Goal: Task Accomplishment & Management: Manage account settings

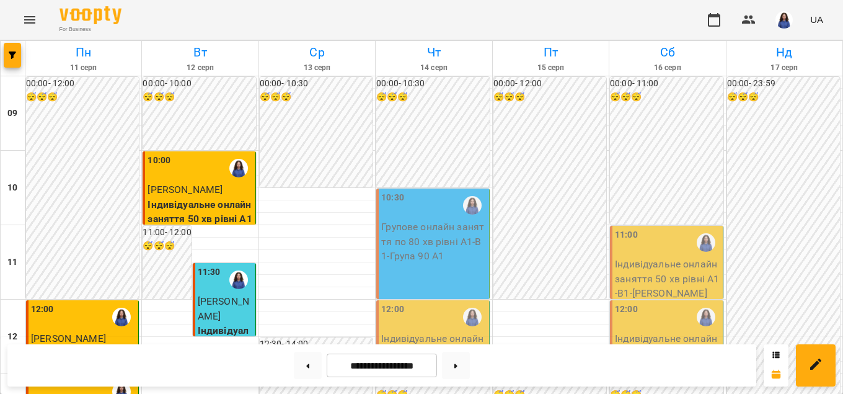
scroll to position [212, 0]
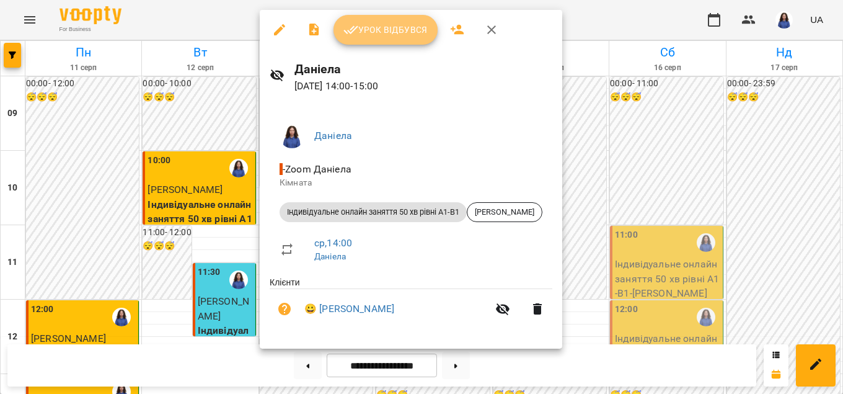
click at [368, 37] on span "Урок відбувся" at bounding box center [385, 29] width 84 height 15
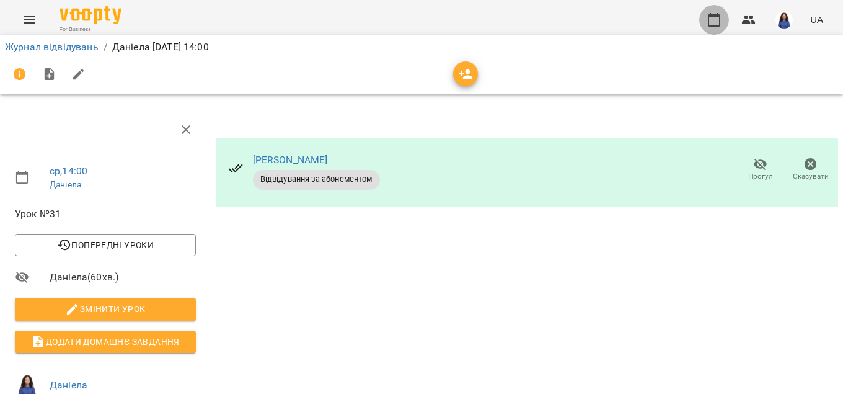
click at [710, 22] on icon "button" at bounding box center [714, 19] width 15 height 15
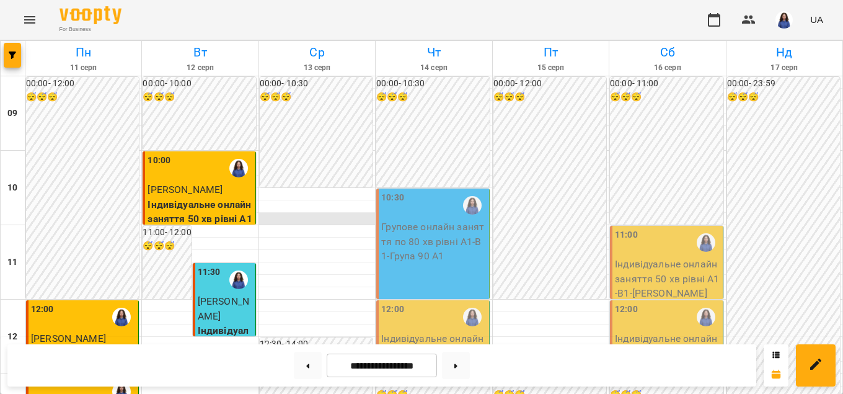
scroll to position [353, 0]
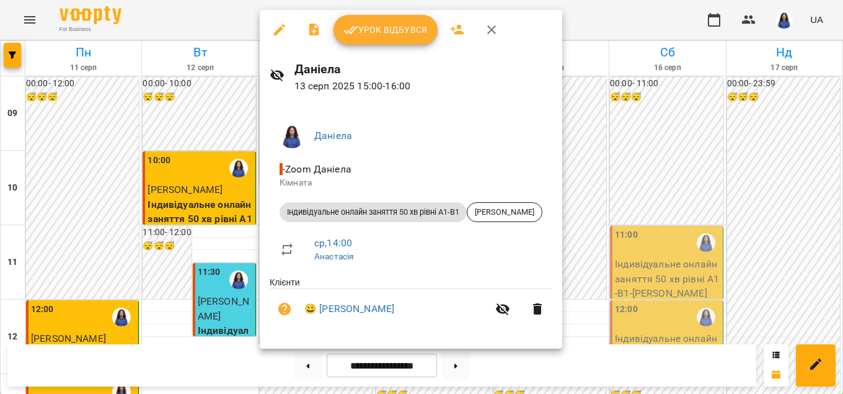
click at [379, 41] on button "Урок відбувся" at bounding box center [385, 30] width 104 height 30
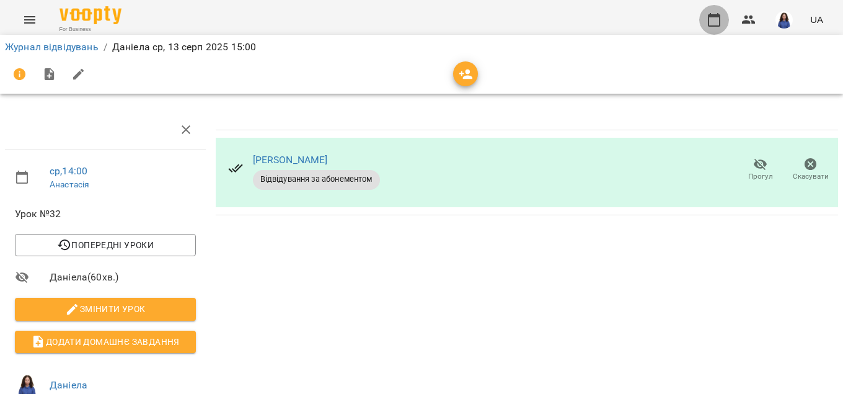
click at [714, 17] on icon "button" at bounding box center [714, 19] width 15 height 15
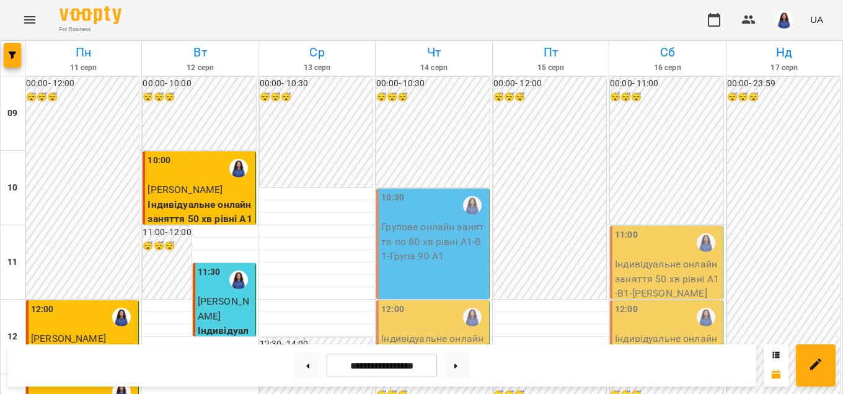
scroll to position [212, 0]
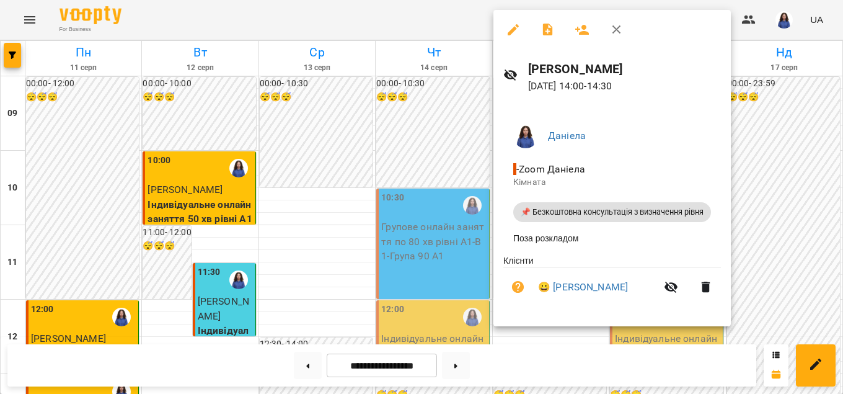
click at [506, 19] on button "button" at bounding box center [513, 30] width 30 height 30
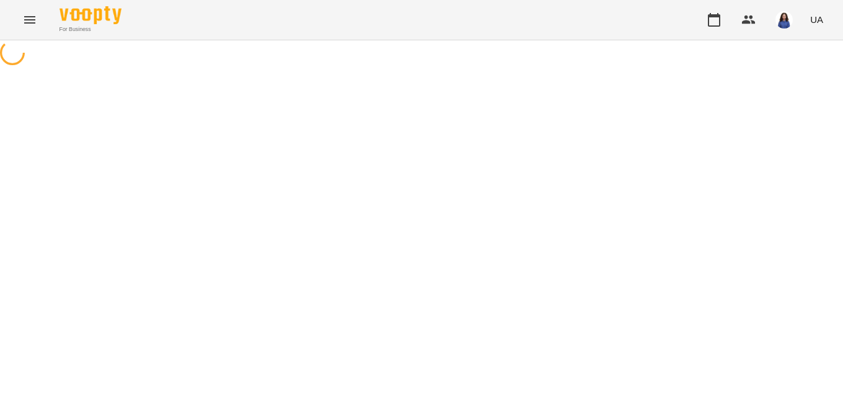
select select "**********"
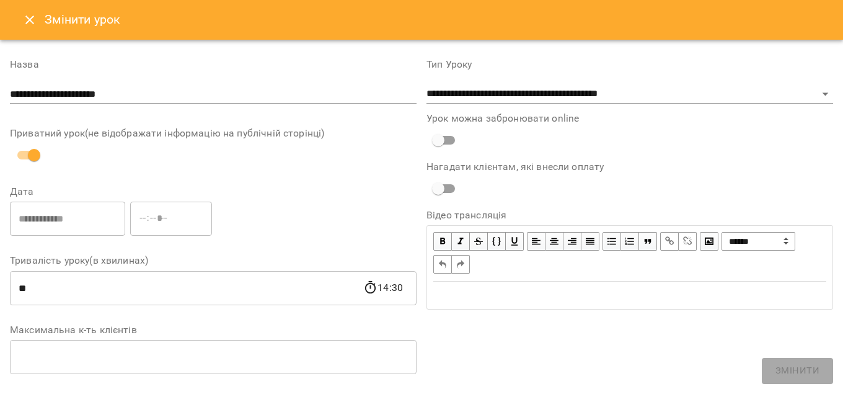
click at [26, 25] on icon "Close" at bounding box center [29, 19] width 15 height 15
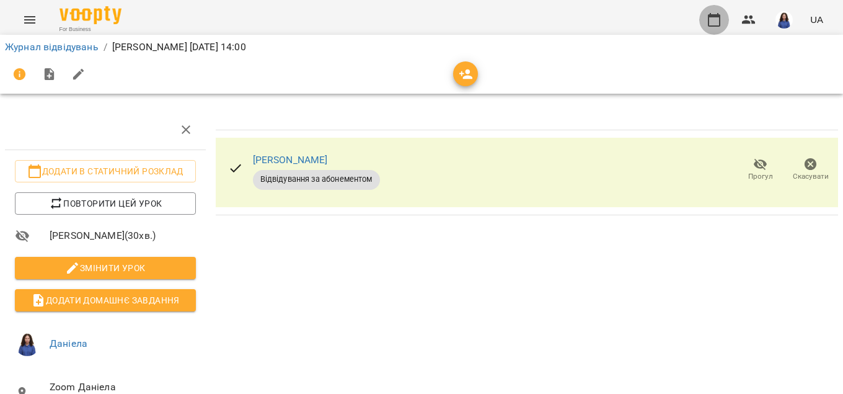
click at [707, 23] on button "button" at bounding box center [714, 20] width 30 height 30
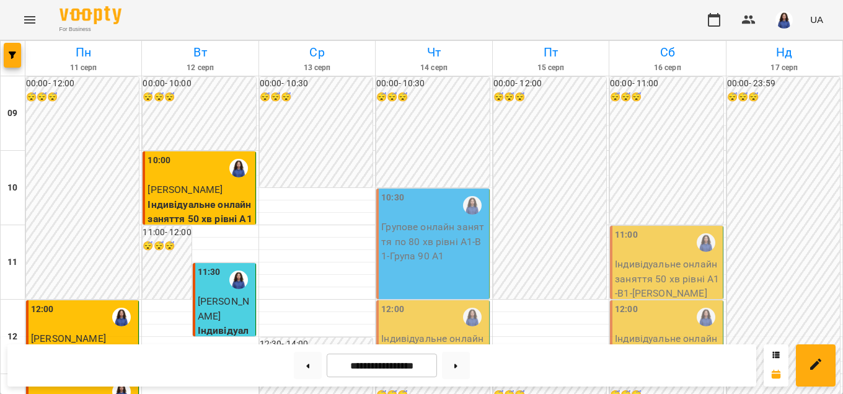
scroll to position [283, 0]
click at [774, 20] on button "button" at bounding box center [784, 20] width 32 height 32
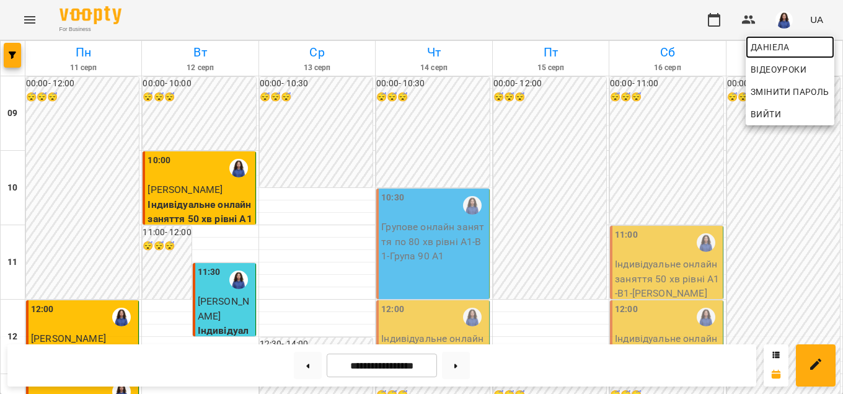
click at [778, 47] on span "Даніела" at bounding box center [790, 47] width 79 height 15
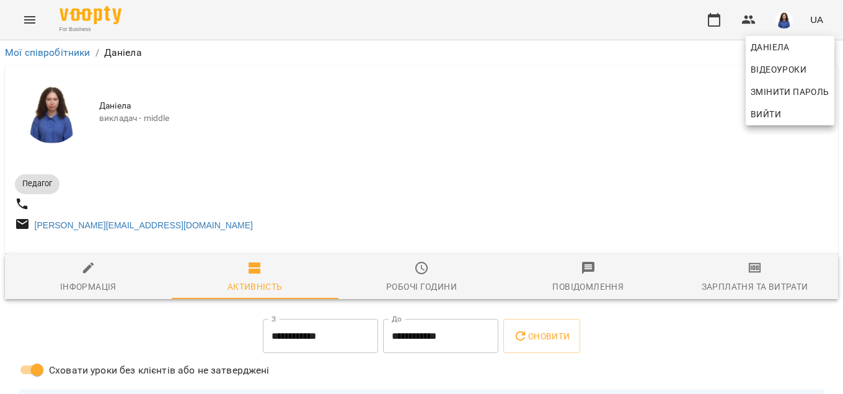
click at [759, 286] on div at bounding box center [421, 197] width 843 height 394
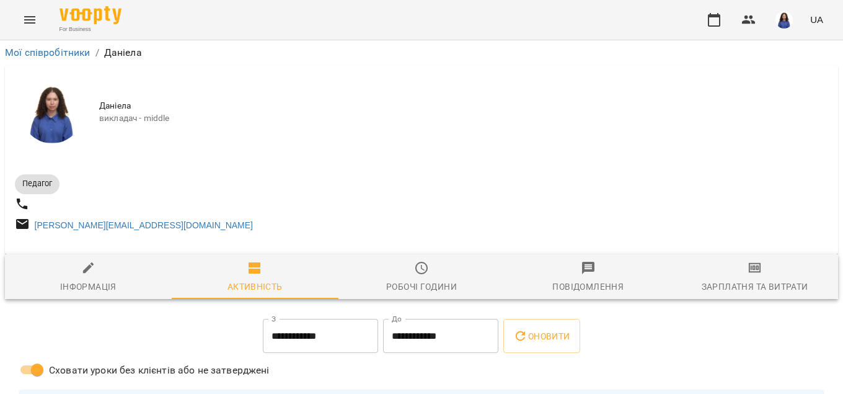
click at [759, 286] on div "Зарплатня та Витрати" at bounding box center [755, 286] width 107 height 15
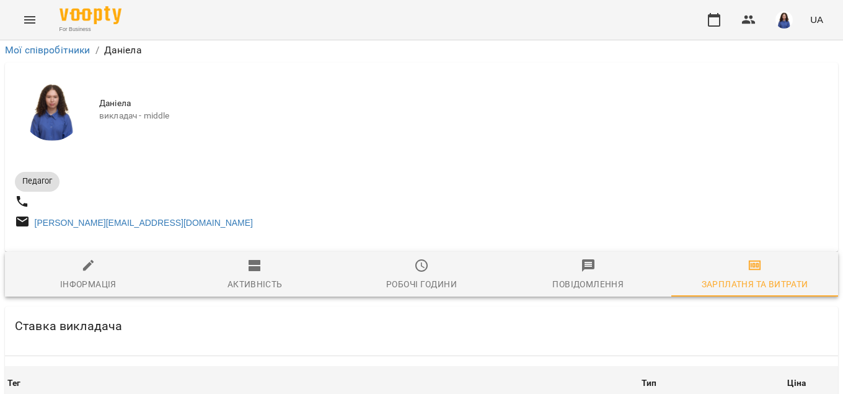
scroll to position [1766, 0]
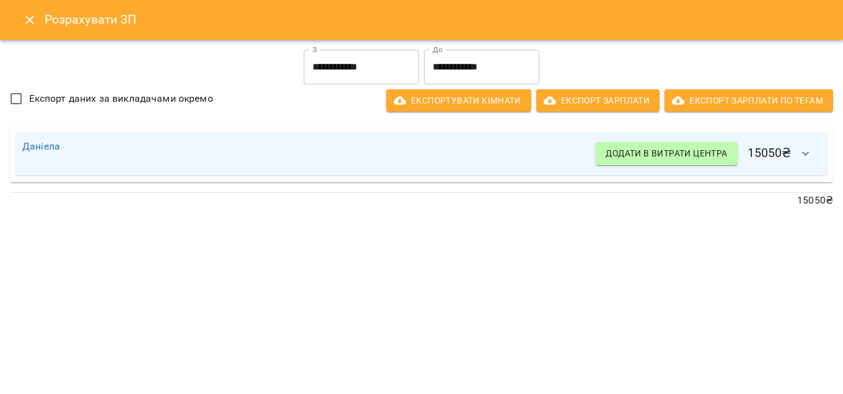
click at [22, 17] on button "Close" at bounding box center [30, 20] width 30 height 30
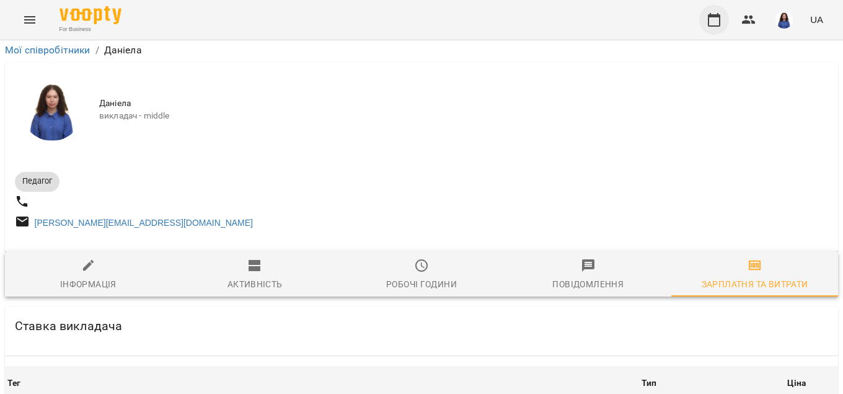
click at [725, 17] on button "button" at bounding box center [714, 20] width 30 height 30
